Goal: Information Seeking & Learning: Learn about a topic

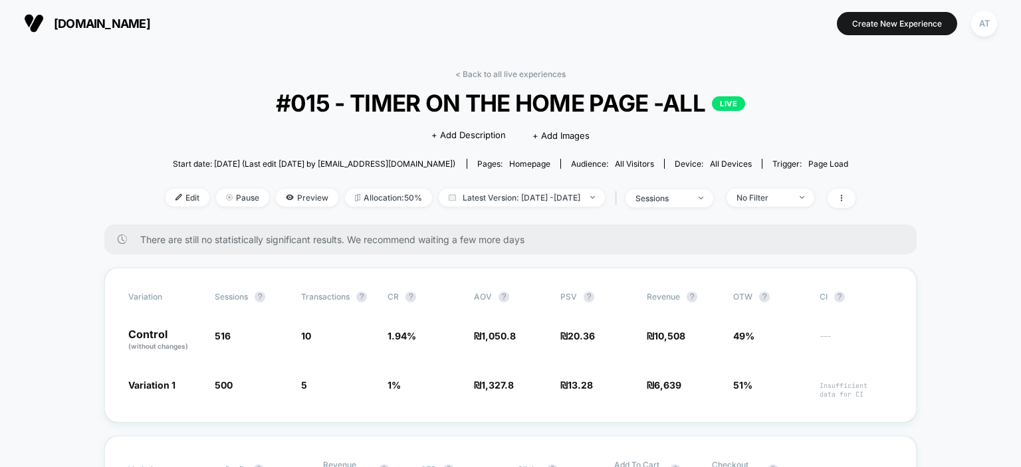
click at [105, 18] on span "[DOMAIN_NAME]" at bounding box center [102, 24] width 96 height 14
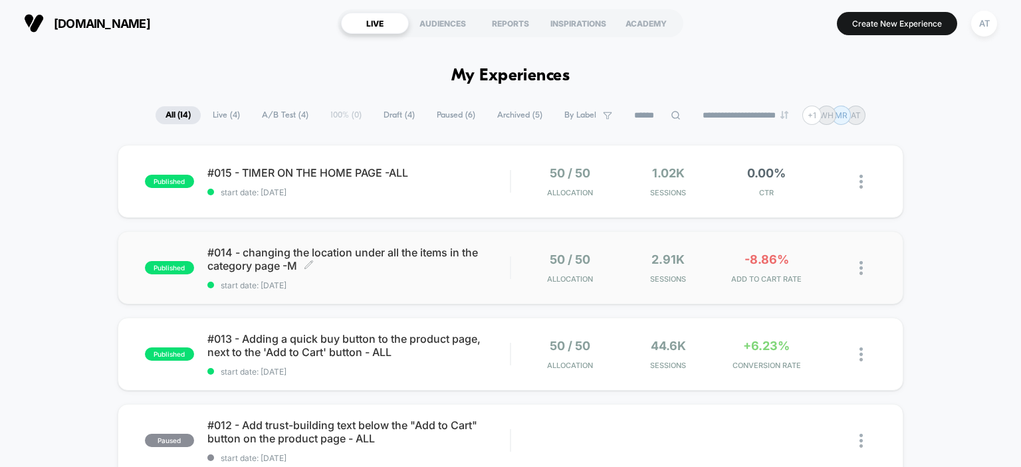
click at [432, 275] on div "#014 - changing the location under all the items in the category page -M Click …" at bounding box center [358, 268] width 303 height 45
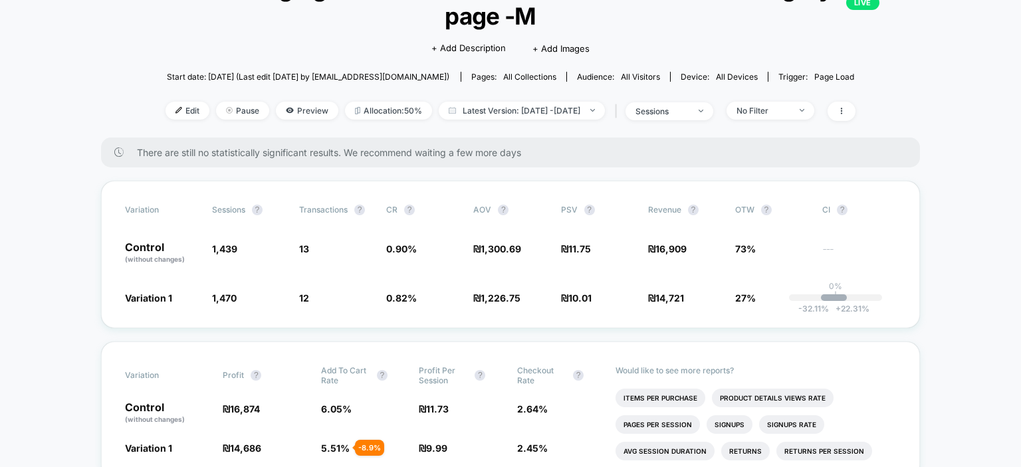
scroll to position [66, 0]
